Goal: Task Accomplishment & Management: Manage account settings

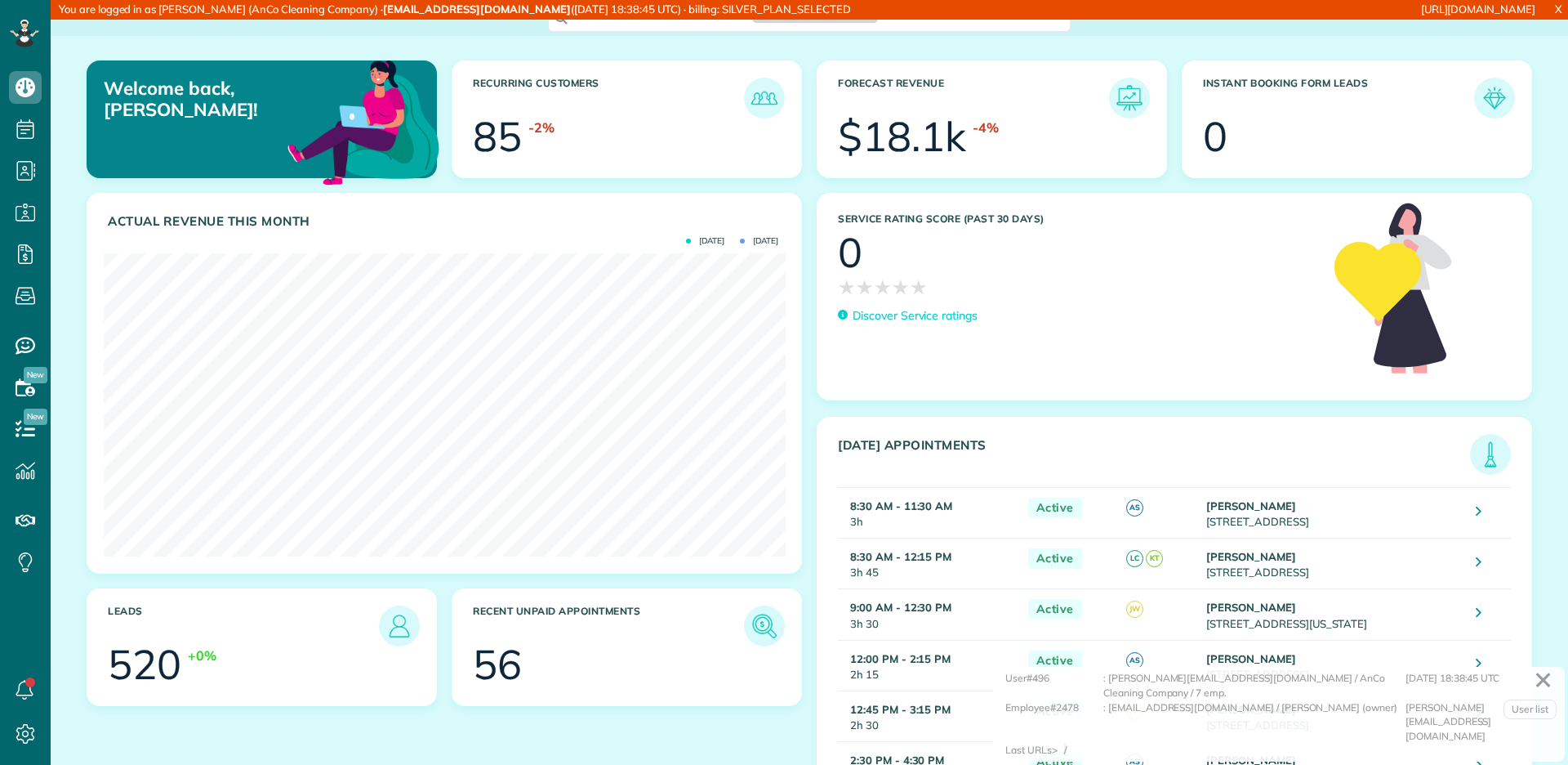
scroll to position [302, 681]
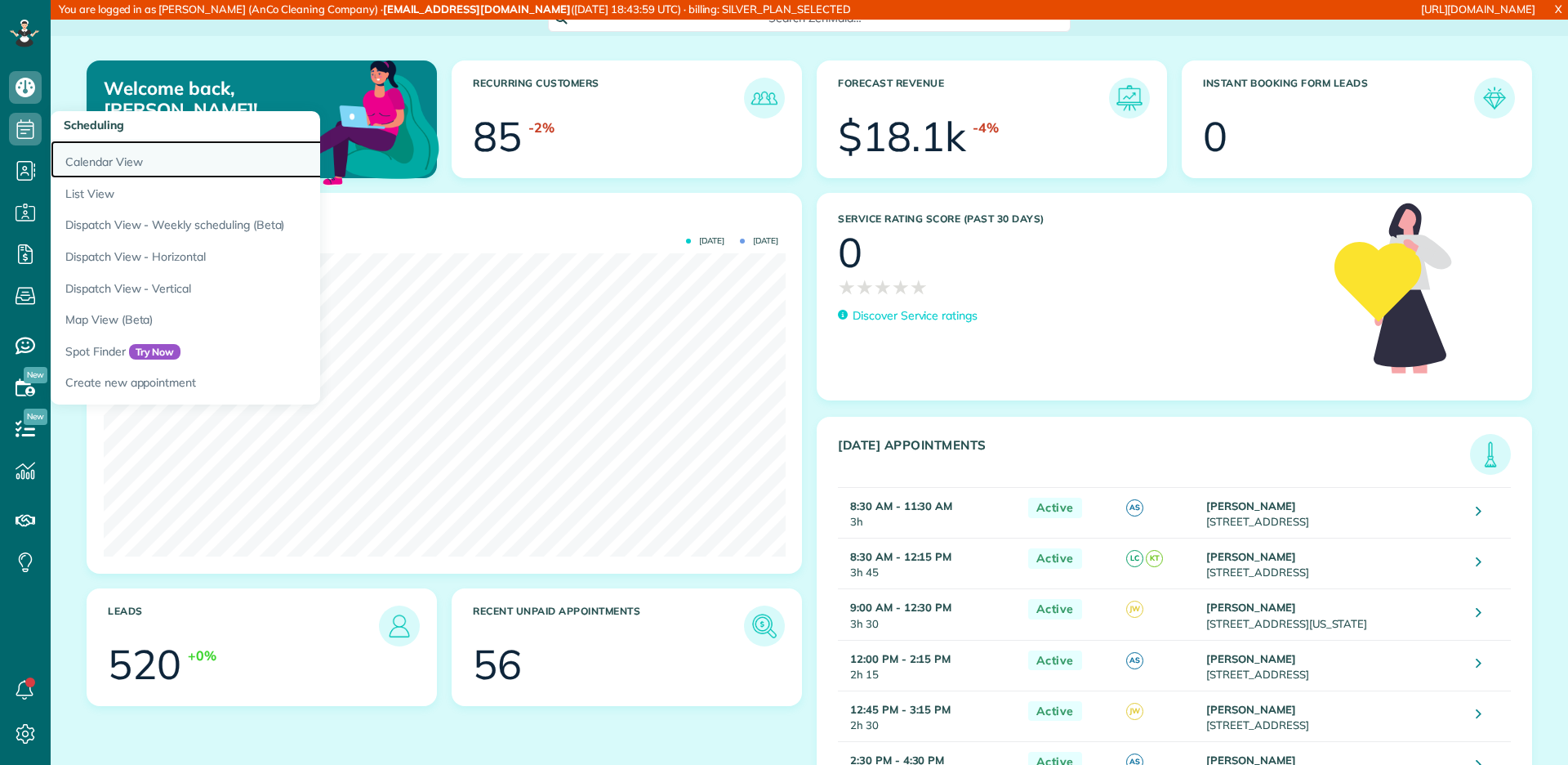
click at [75, 160] on link "Calendar View" at bounding box center [254, 159] width 408 height 38
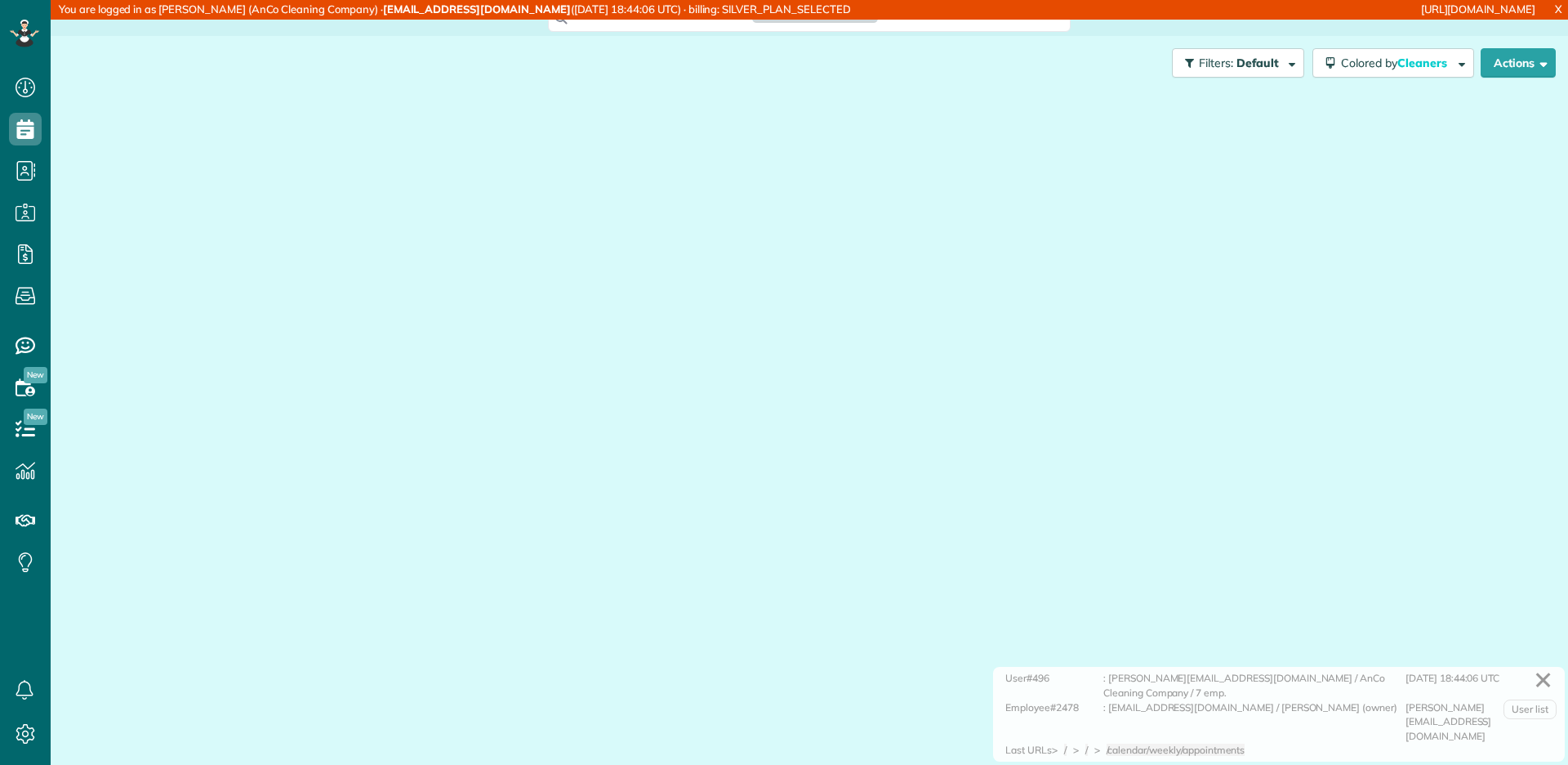
scroll to position [6, 6]
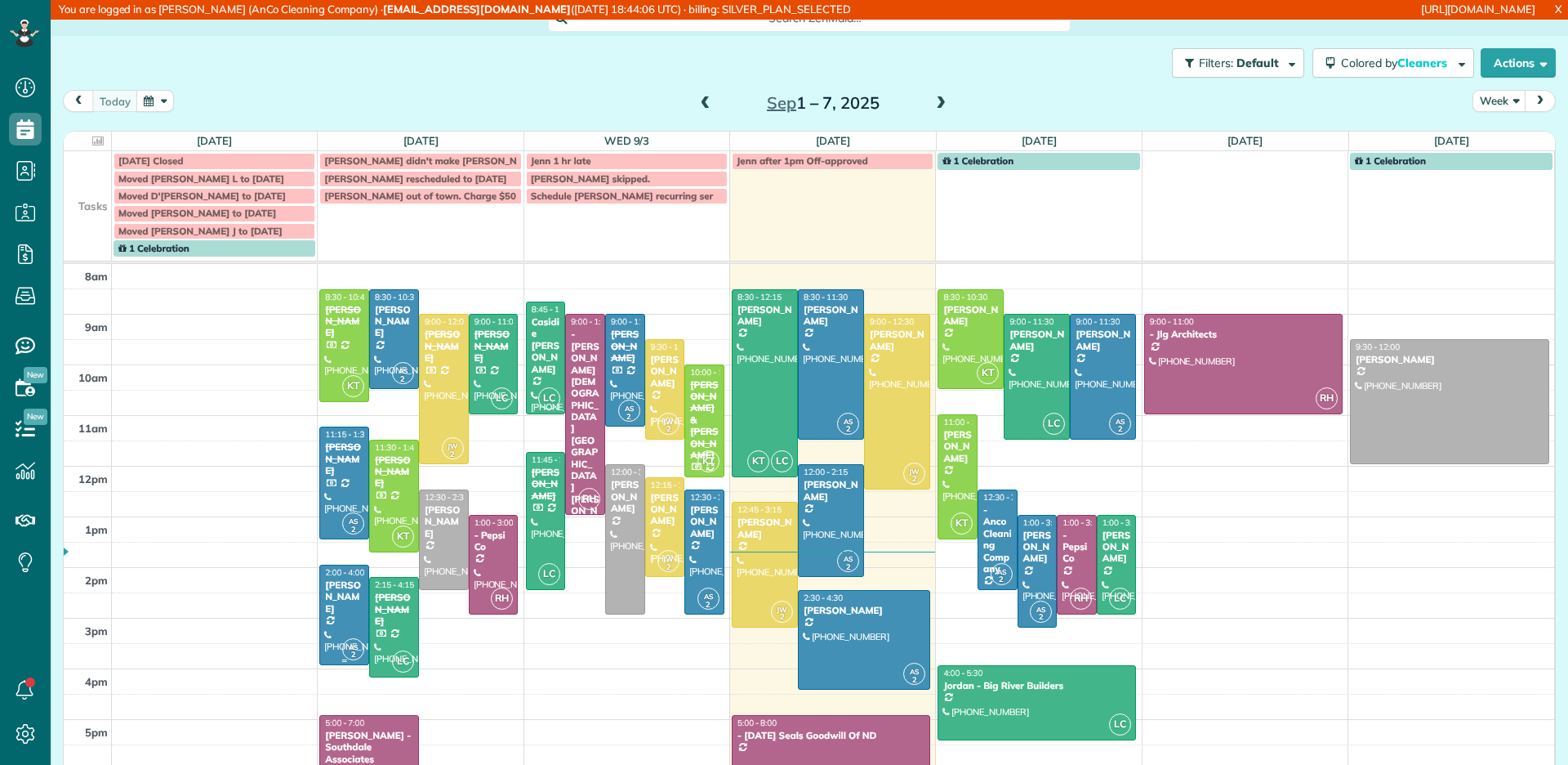
click at [358, 602] on div at bounding box center [343, 615] width 48 height 99
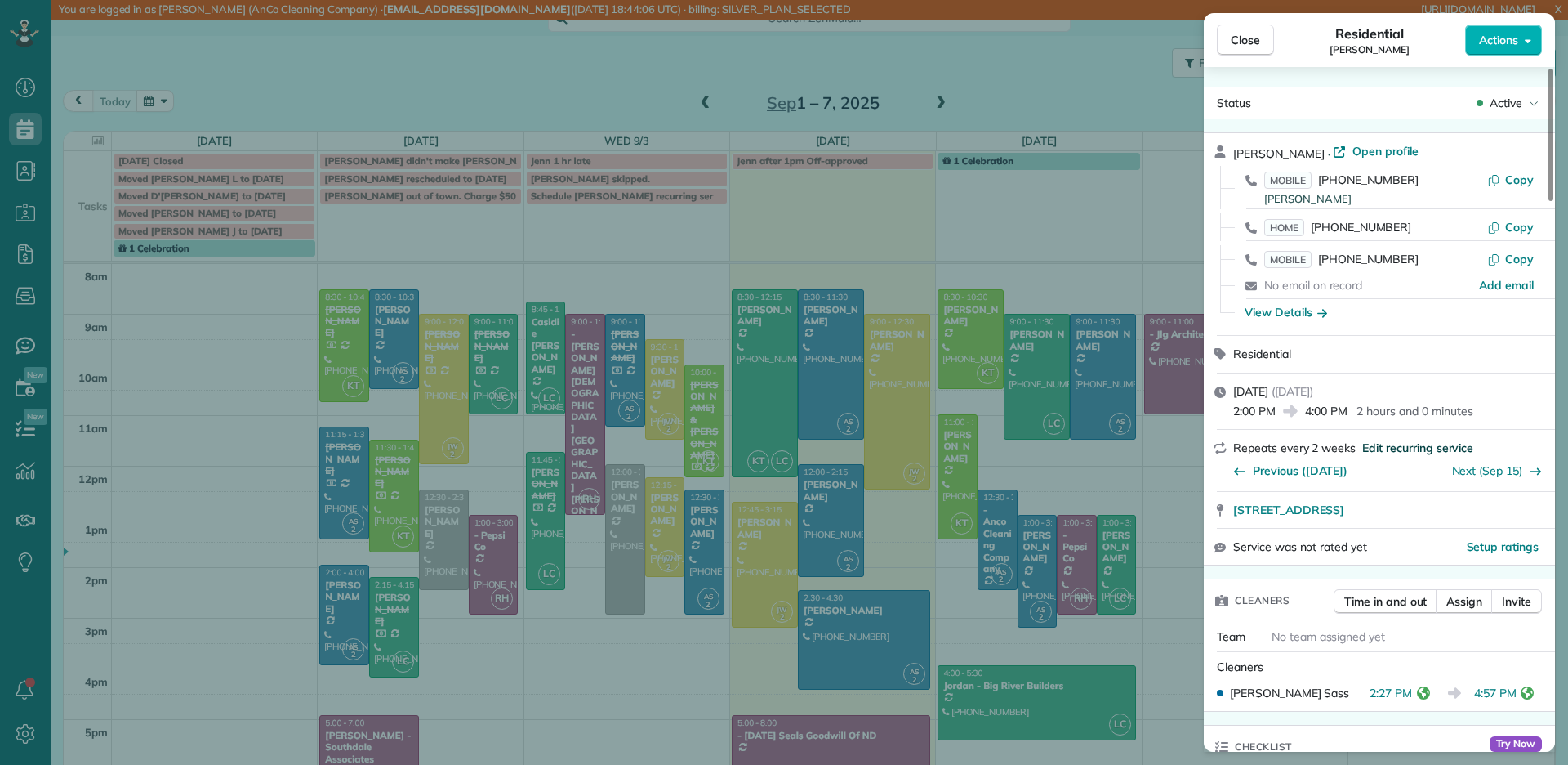
click at [1411, 448] on span "Edit recurring service" at bounding box center [1417, 448] width 111 height 16
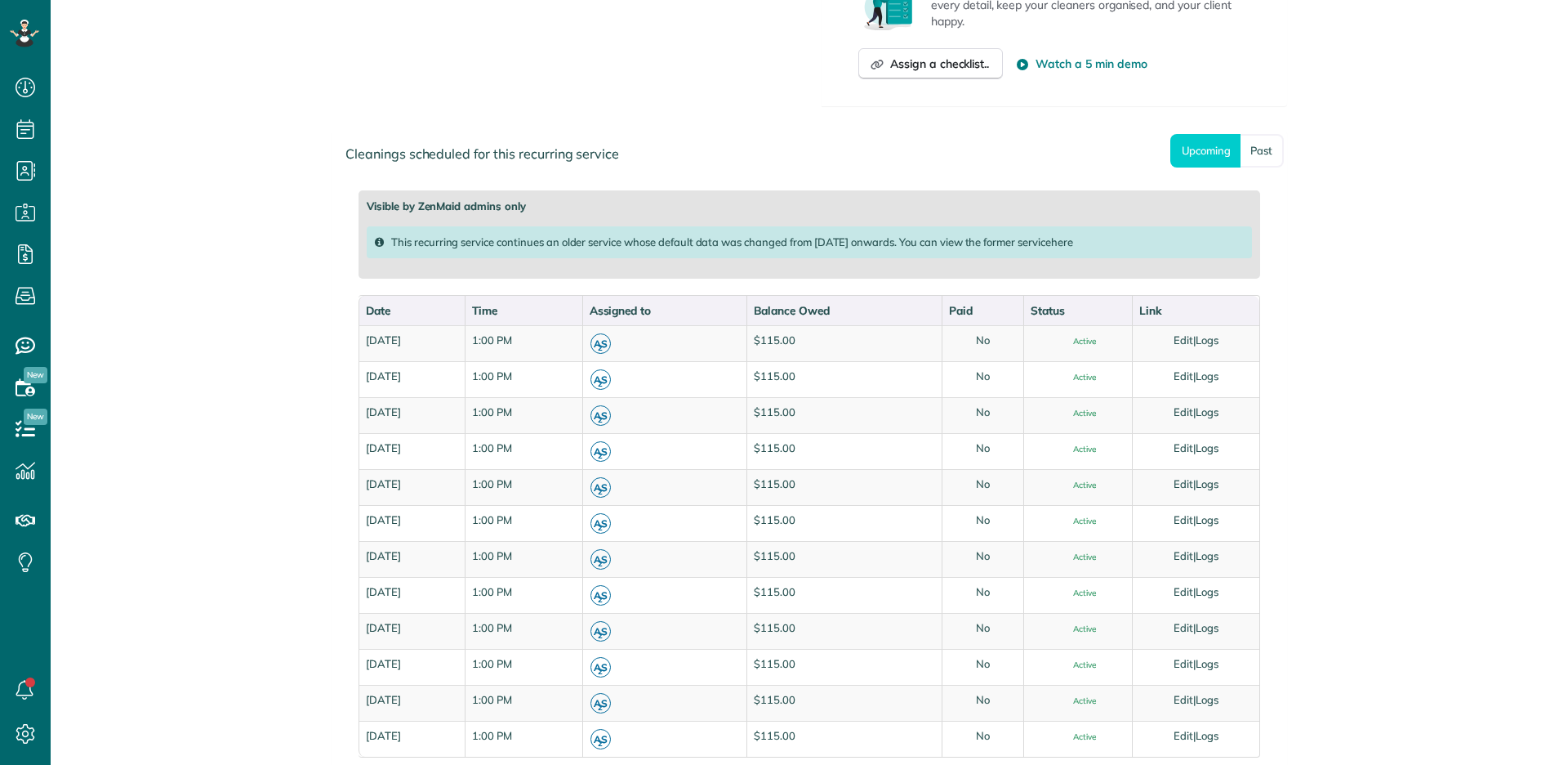
scroll to position [1377, 0]
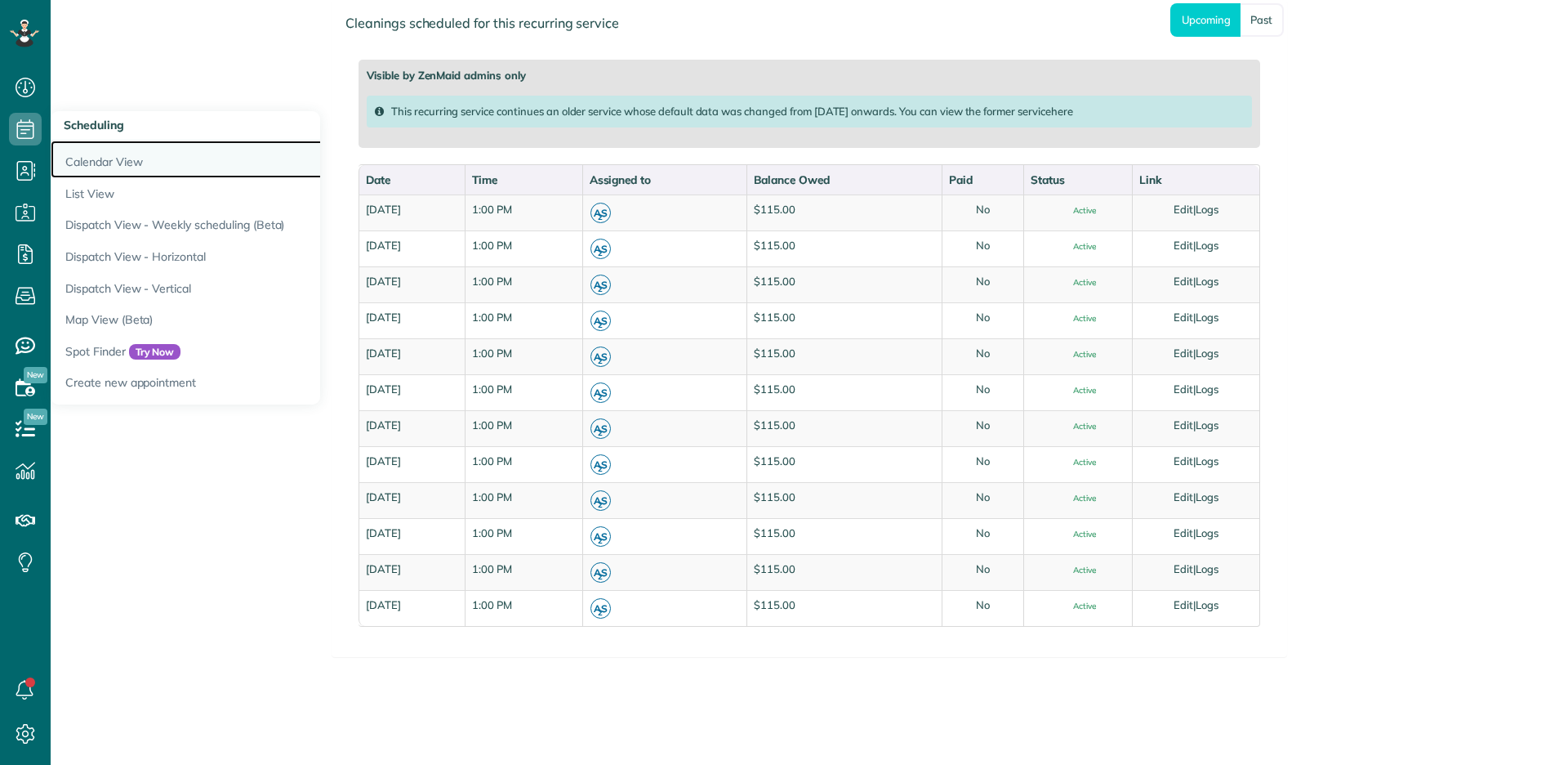
click at [82, 144] on link "Calendar View" at bounding box center [254, 159] width 408 height 38
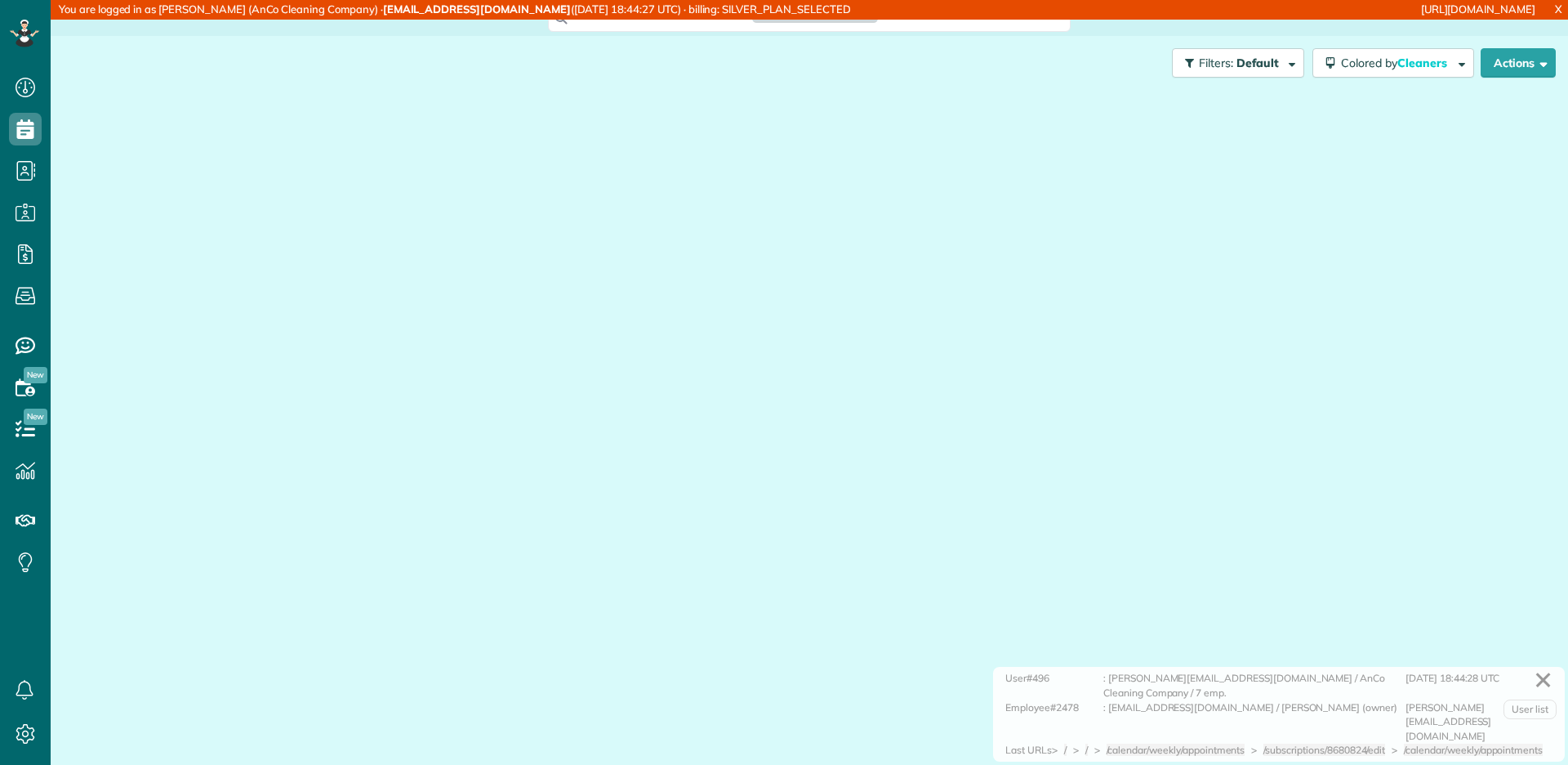
scroll to position [6, 6]
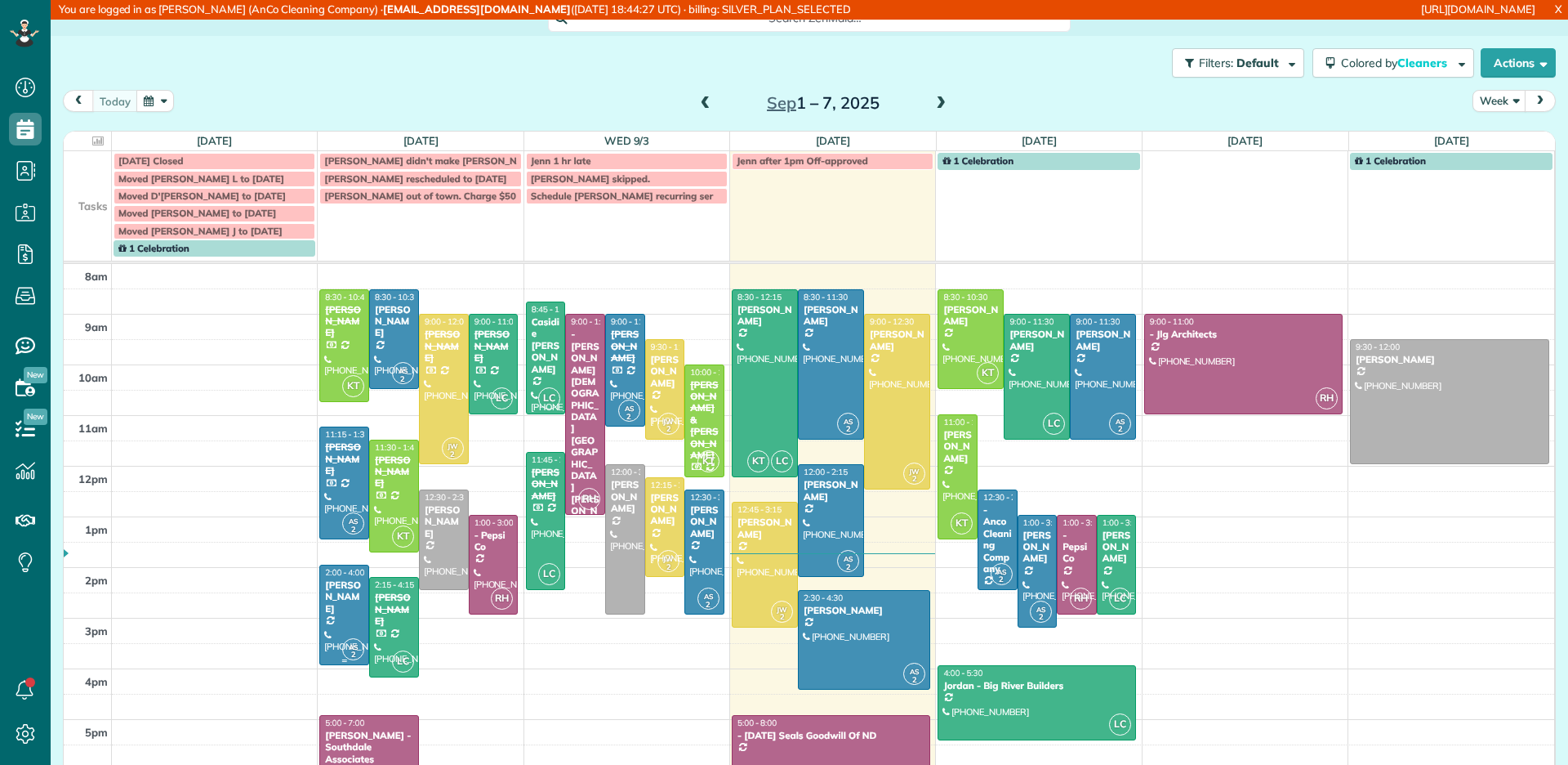
click at [338, 608] on div at bounding box center [343, 615] width 48 height 99
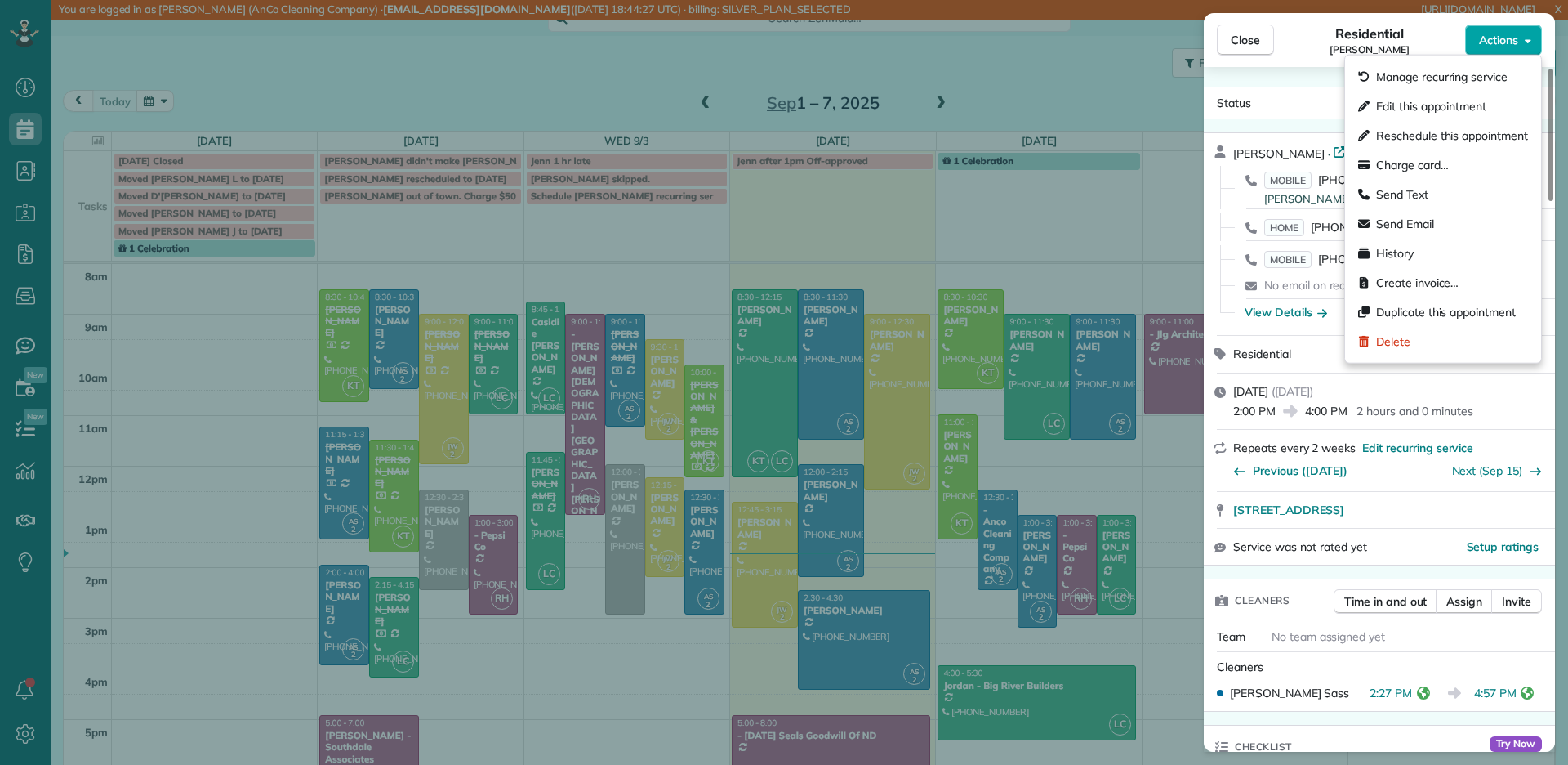
click at [1490, 51] on button "Actions" at bounding box center [1503, 40] width 77 height 31
click at [1448, 114] on div "Edit this appointment" at bounding box center [1443, 106] width 183 height 30
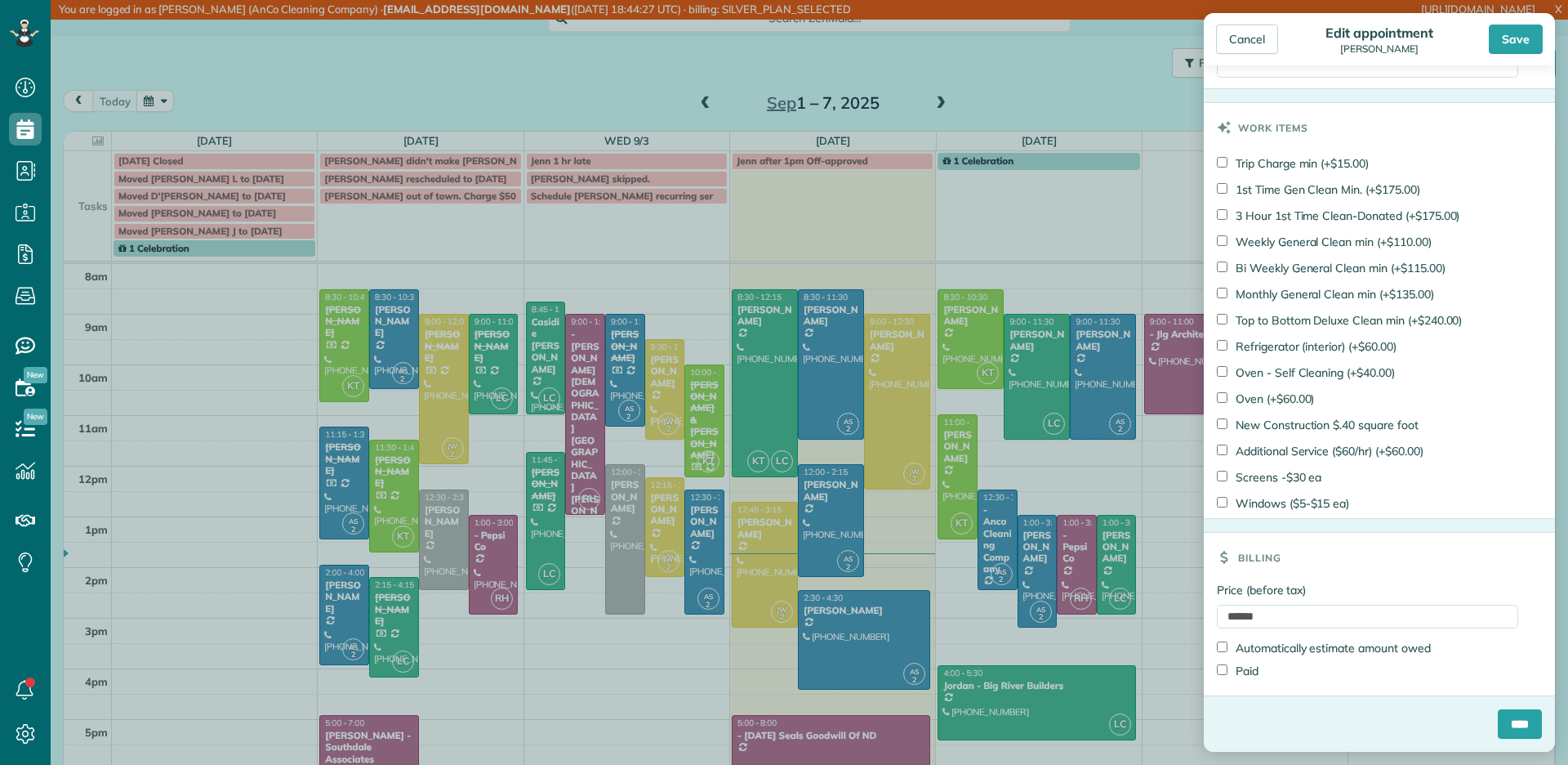
scroll to position [2203, 0]
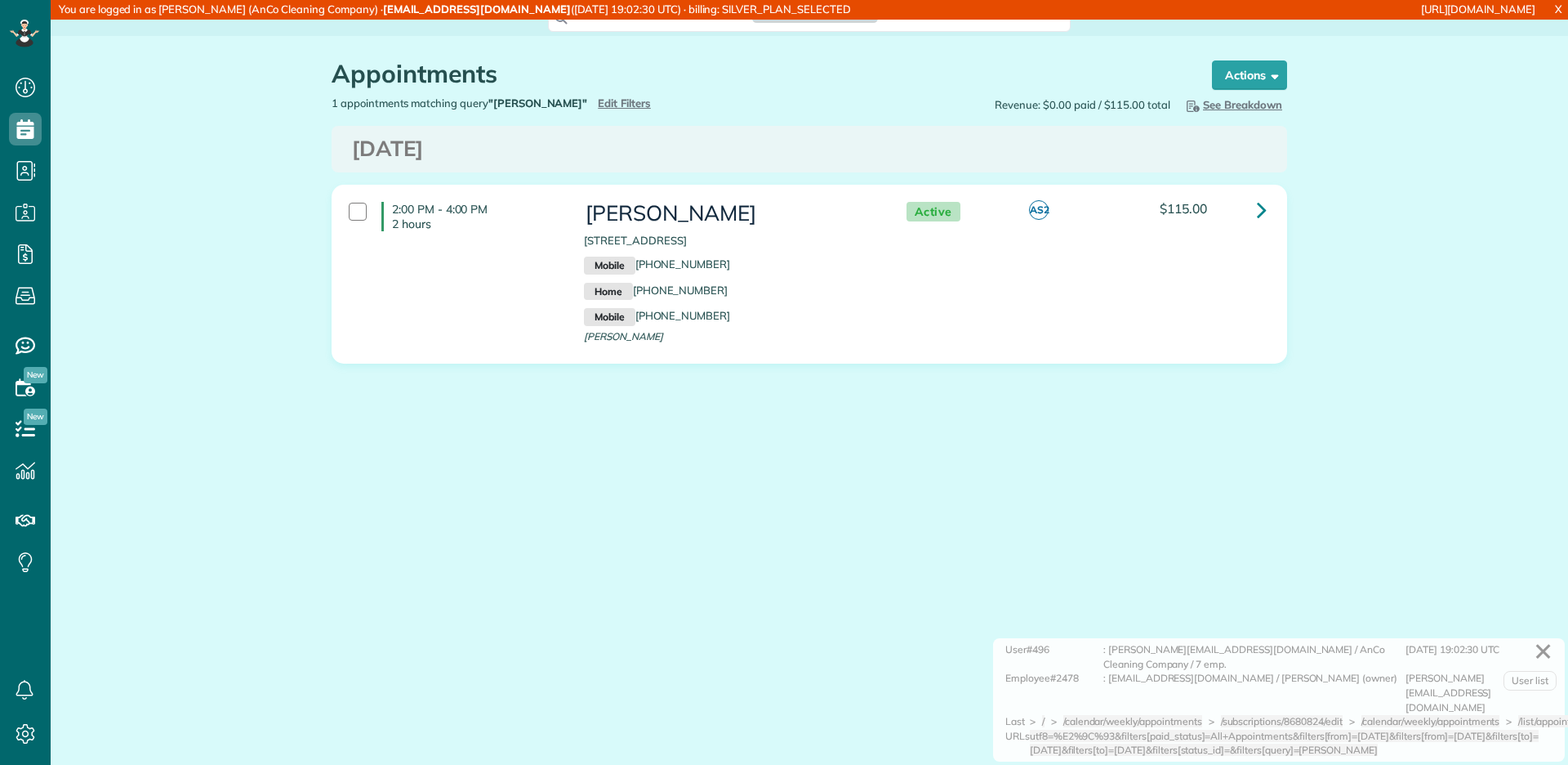
scroll to position [6, 6]
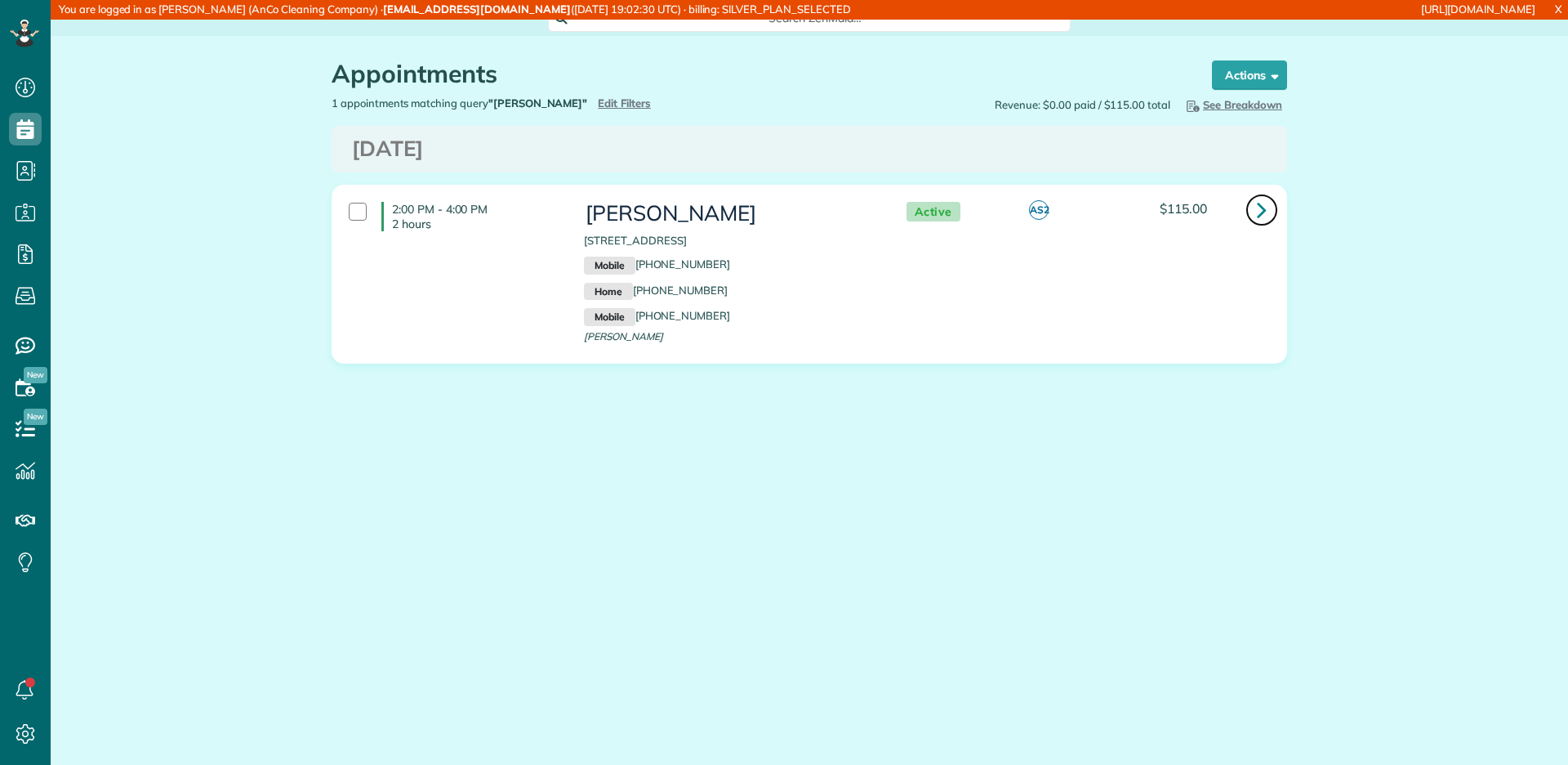
click at [1256, 203] on icon at bounding box center [1261, 210] width 10 height 29
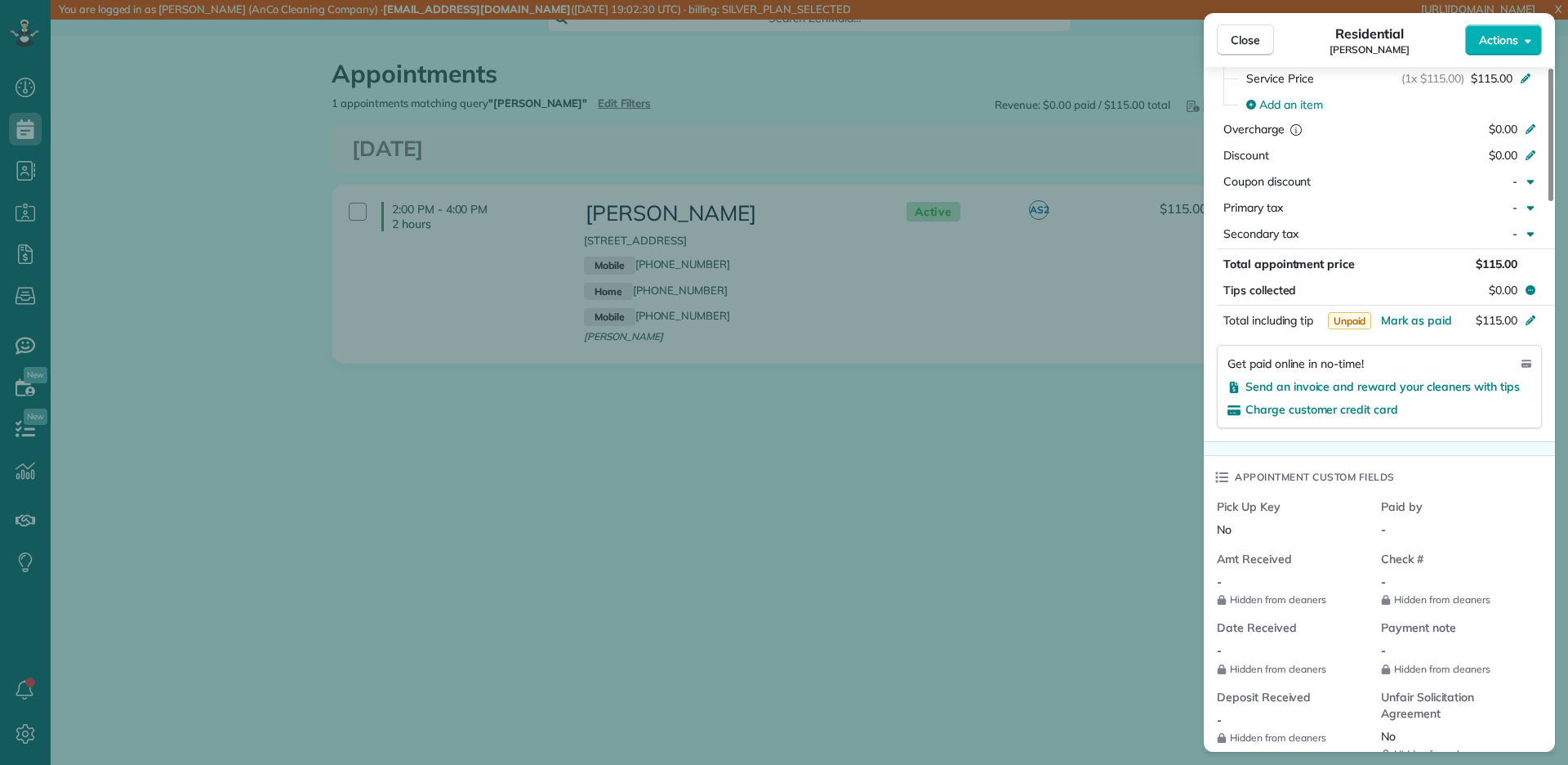
scroll to position [638, 0]
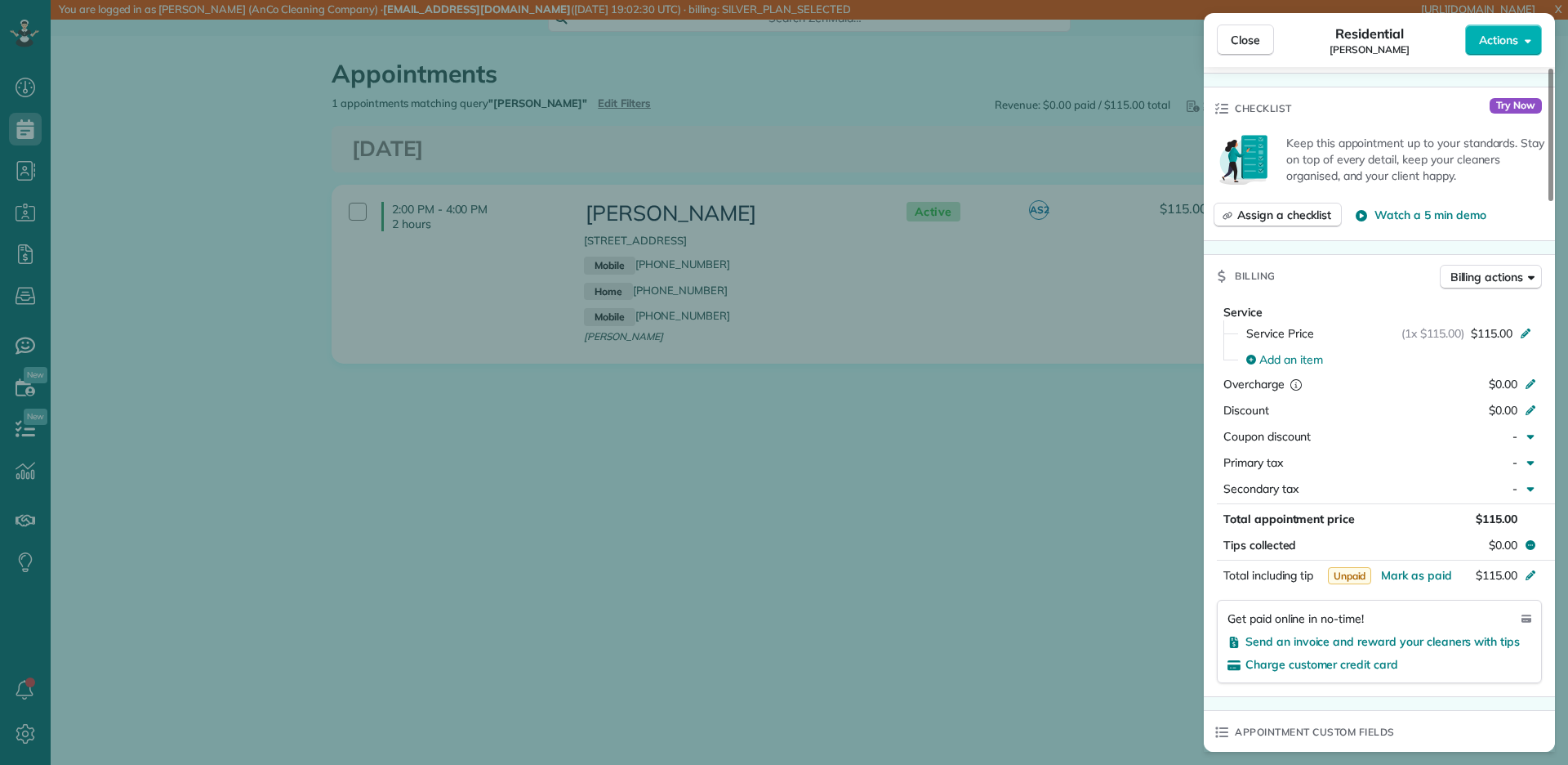
click at [1059, 269] on div "Close Residential D'Arlyn Bauer Actions Status Active D'Arlyn Bauer · Open prof…" at bounding box center [784, 382] width 1568 height 765
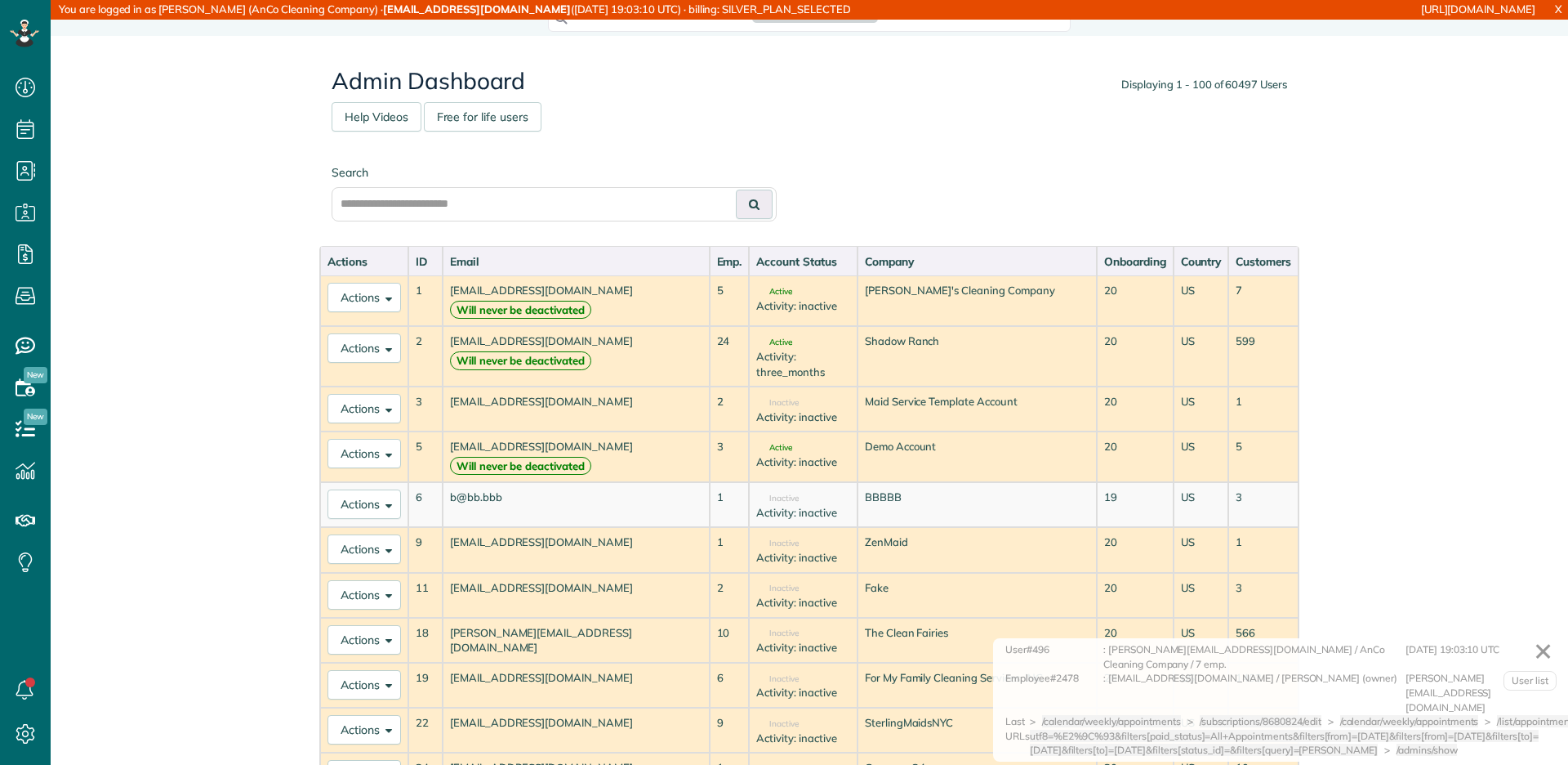
scroll to position [6, 6]
click at [547, 196] on input "text" at bounding box center [554, 205] width 445 height 34
paste input "**********"
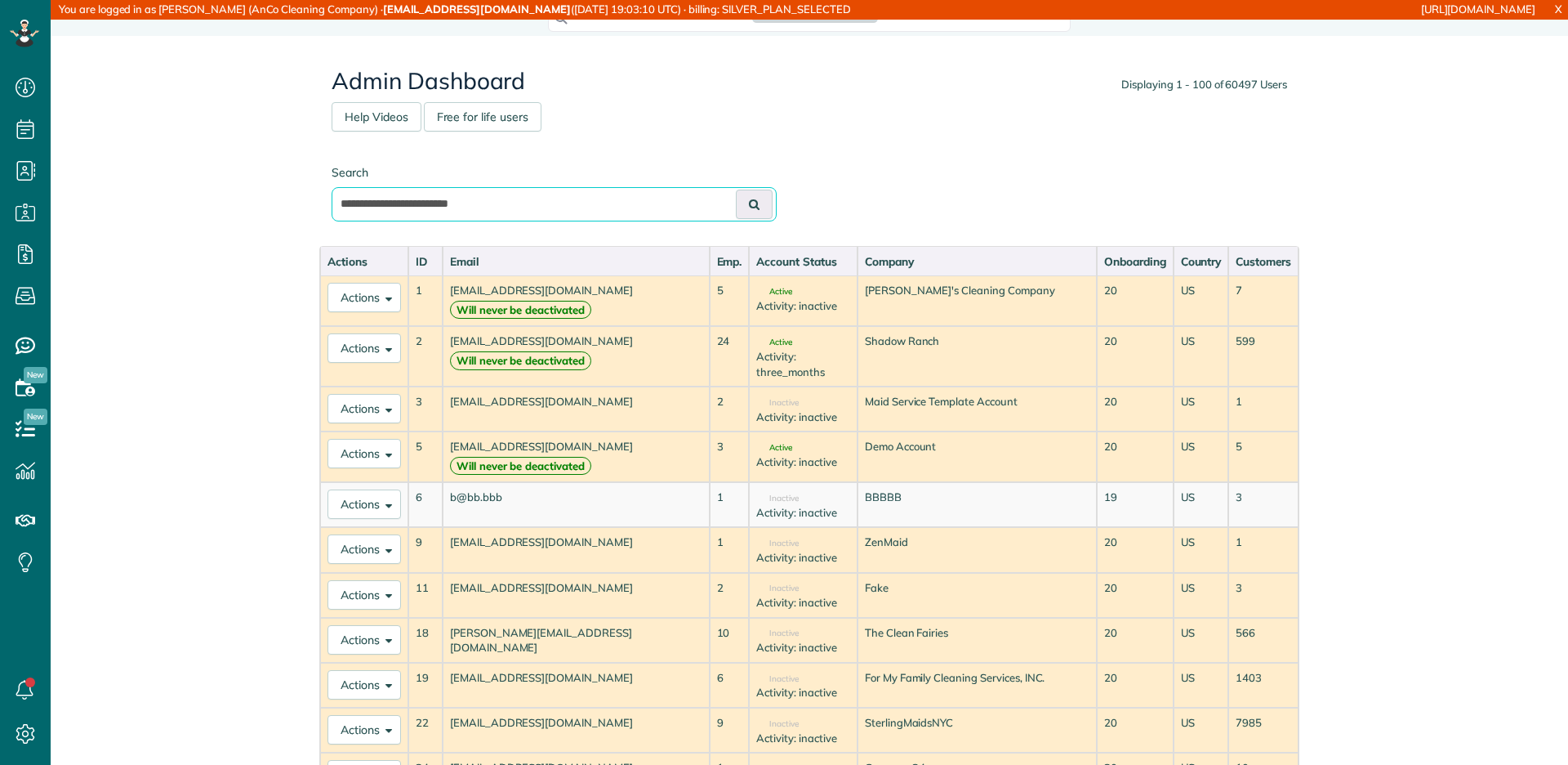
type input "**********"
click at [736, 189] on button at bounding box center [754, 204] width 37 height 30
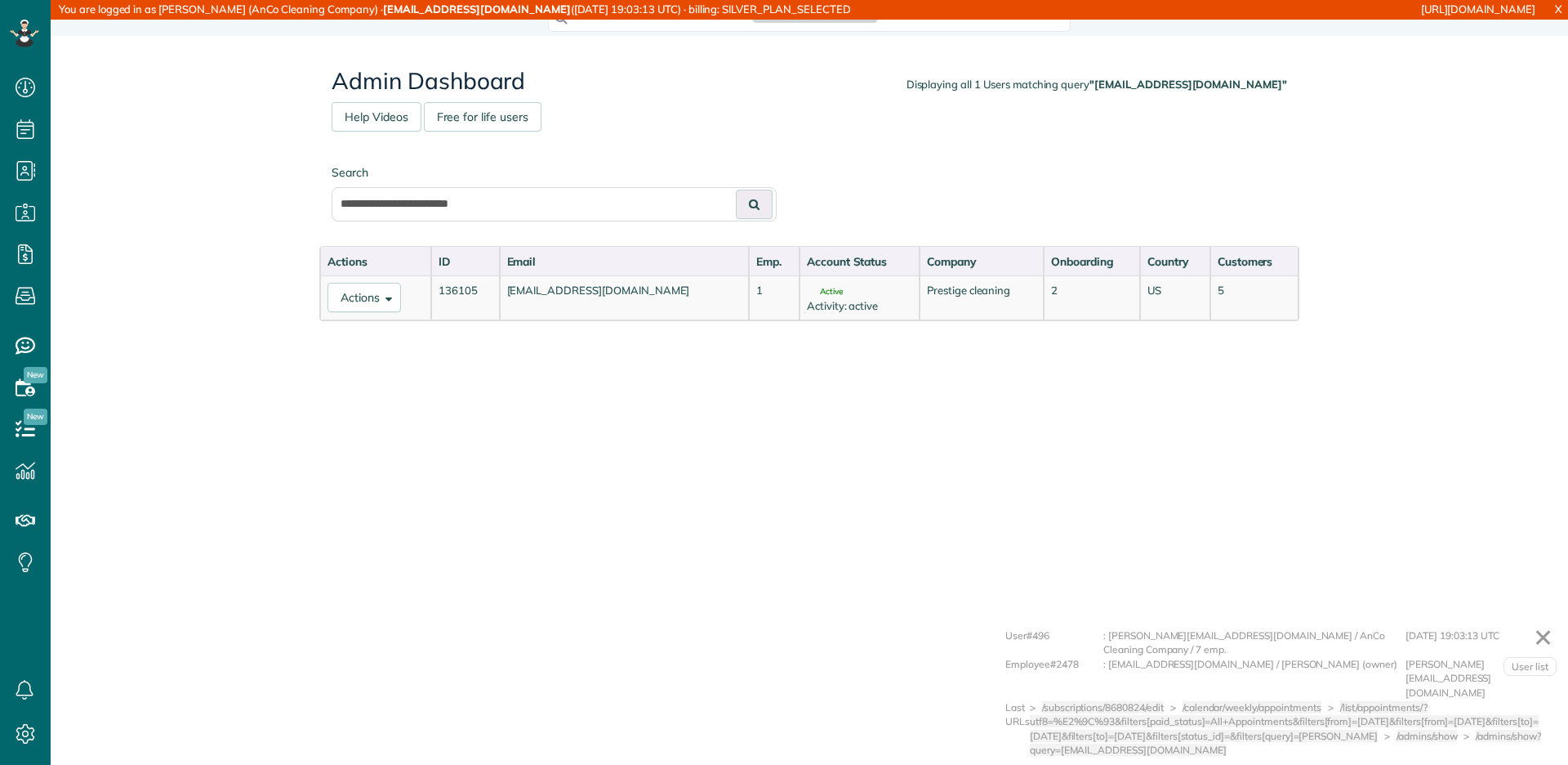
scroll to position [6, 6]
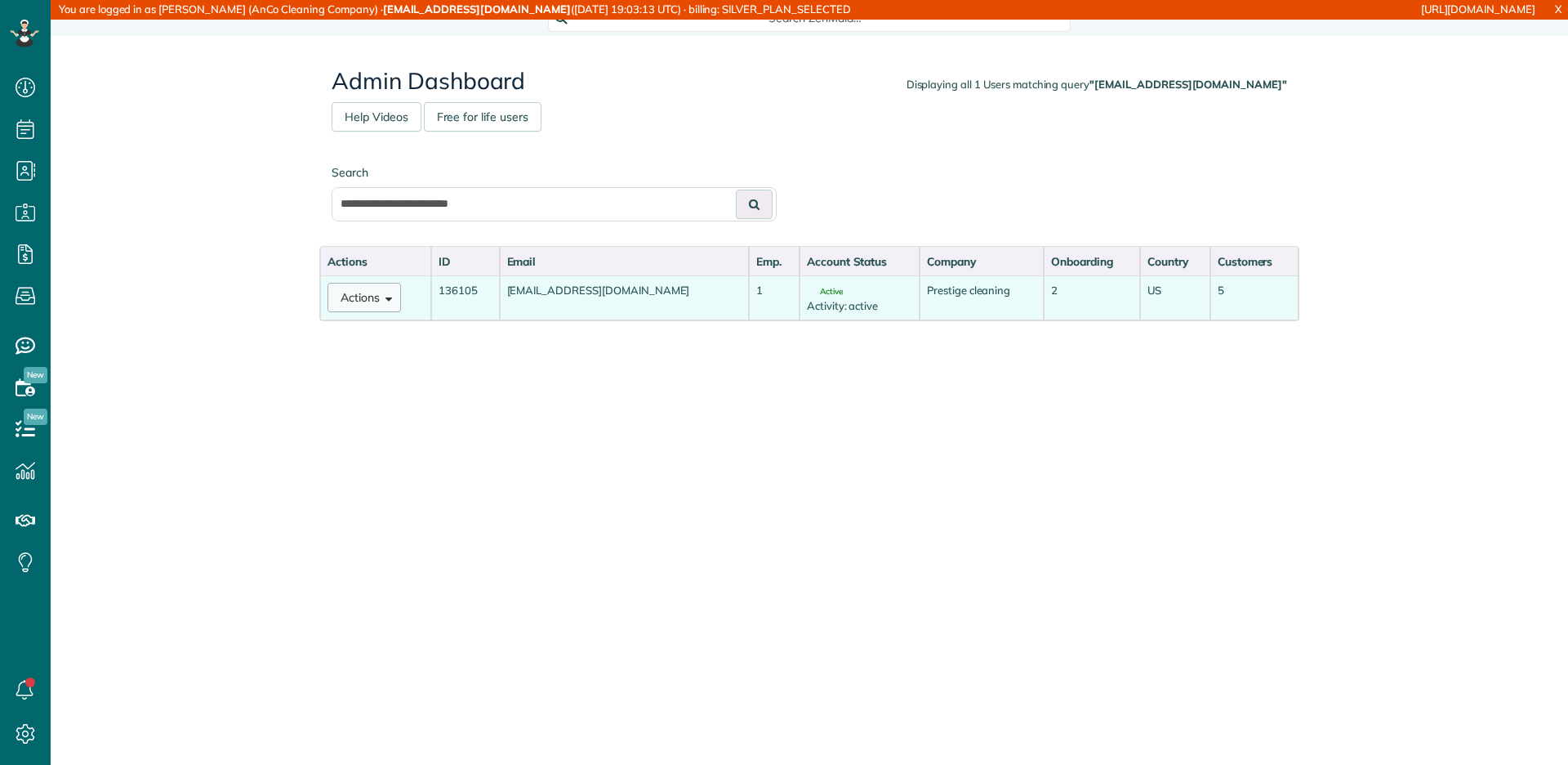
click at [363, 289] on button "Actions" at bounding box center [365, 297] width 74 height 30
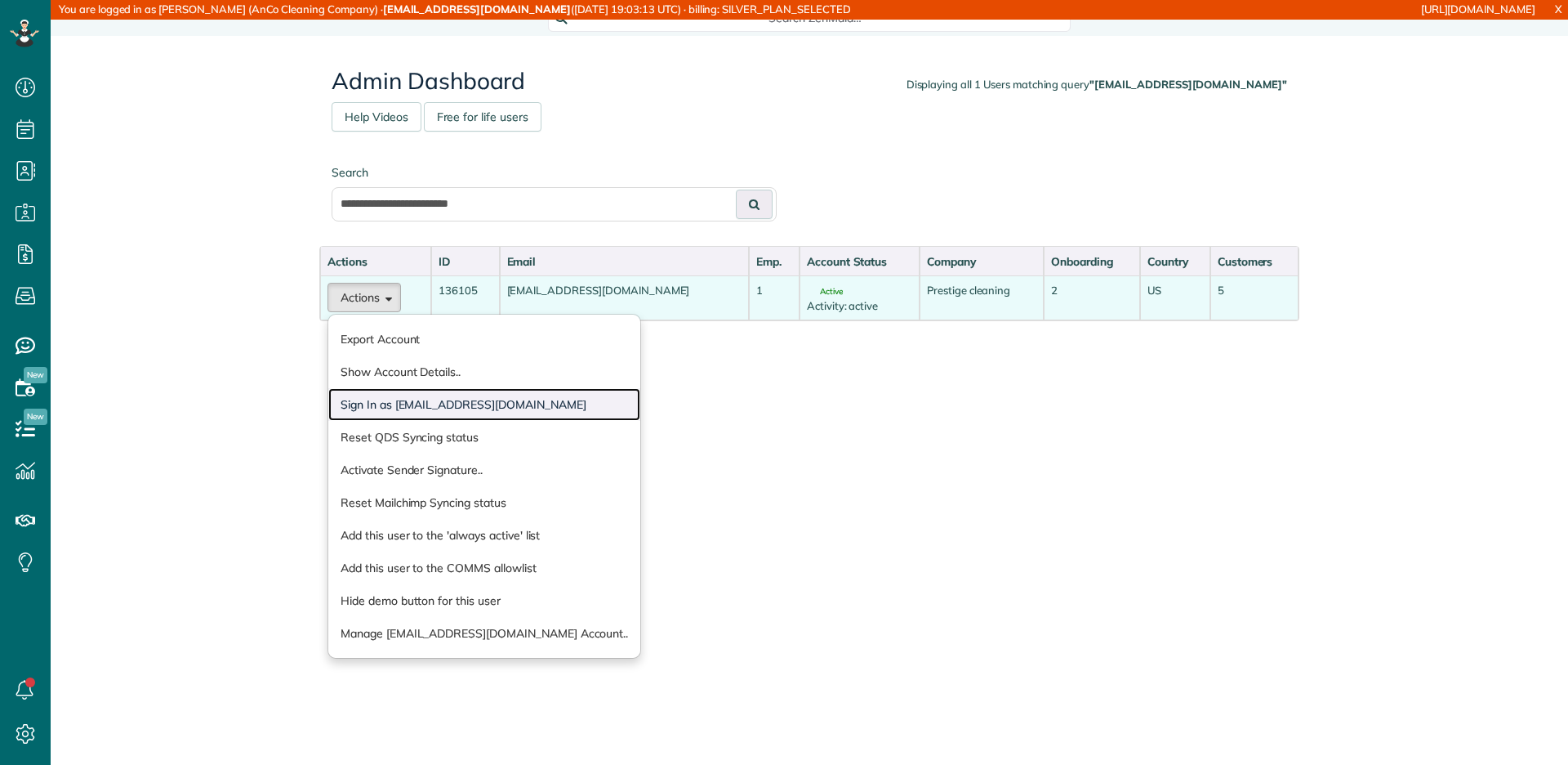
click at [405, 398] on link "Sign In as [EMAIL_ADDRESS][DOMAIN_NAME]" at bounding box center [484, 405] width 312 height 32
